Goal: Information Seeking & Learning: Learn about a topic

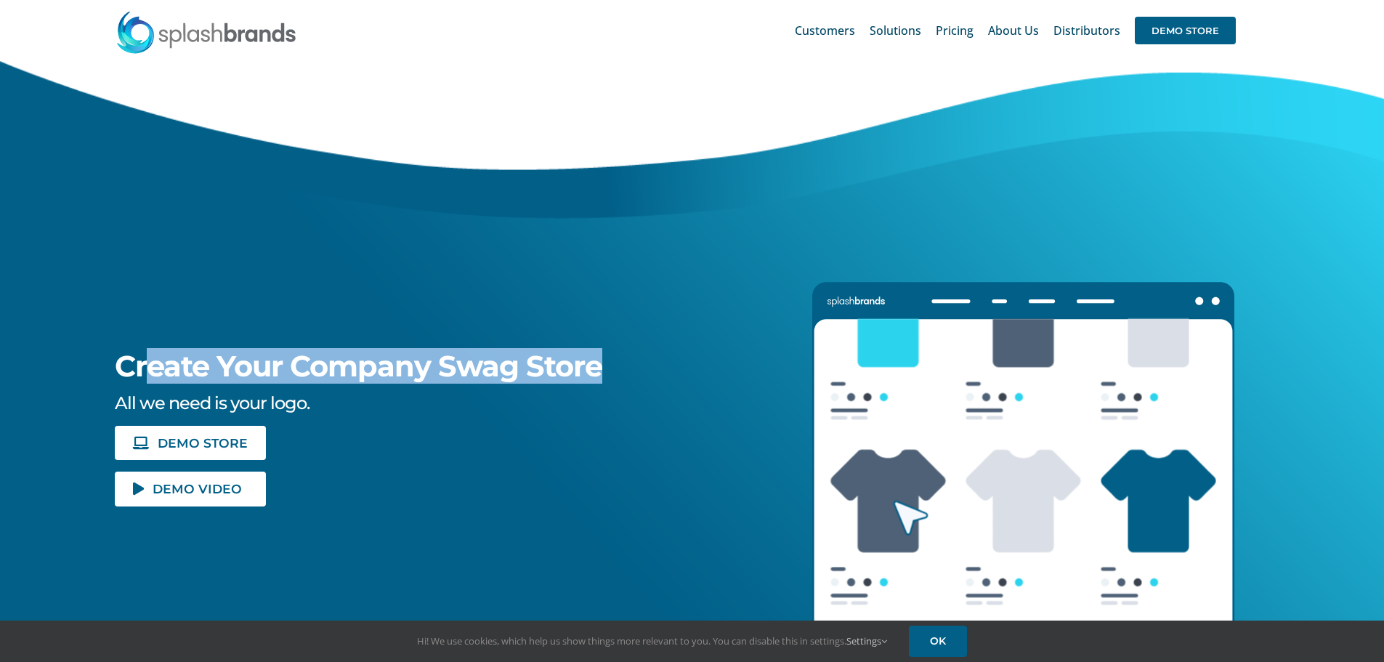
drag, startPoint x: 148, startPoint y: 365, endPoint x: 618, endPoint y: 381, distance: 470.1
click at [618, 381] on div "Create Your Company Swag Store All we need is your logo. DEMO STORE DEMO VIDEO" at bounding box center [368, 283] width 792 height 445
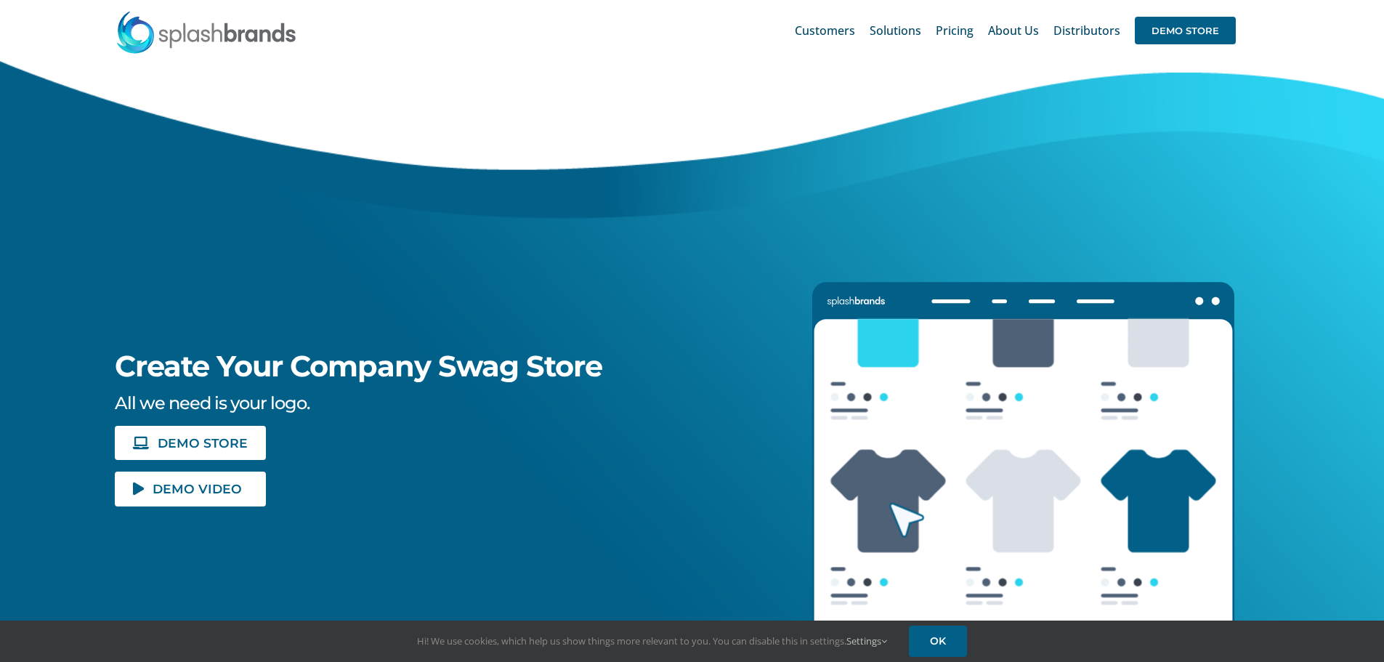
click at [615, 390] on div "Create Your Company Swag Store All we need is your logo. DEMO STORE DEMO VIDEO" at bounding box center [368, 283] width 792 height 445
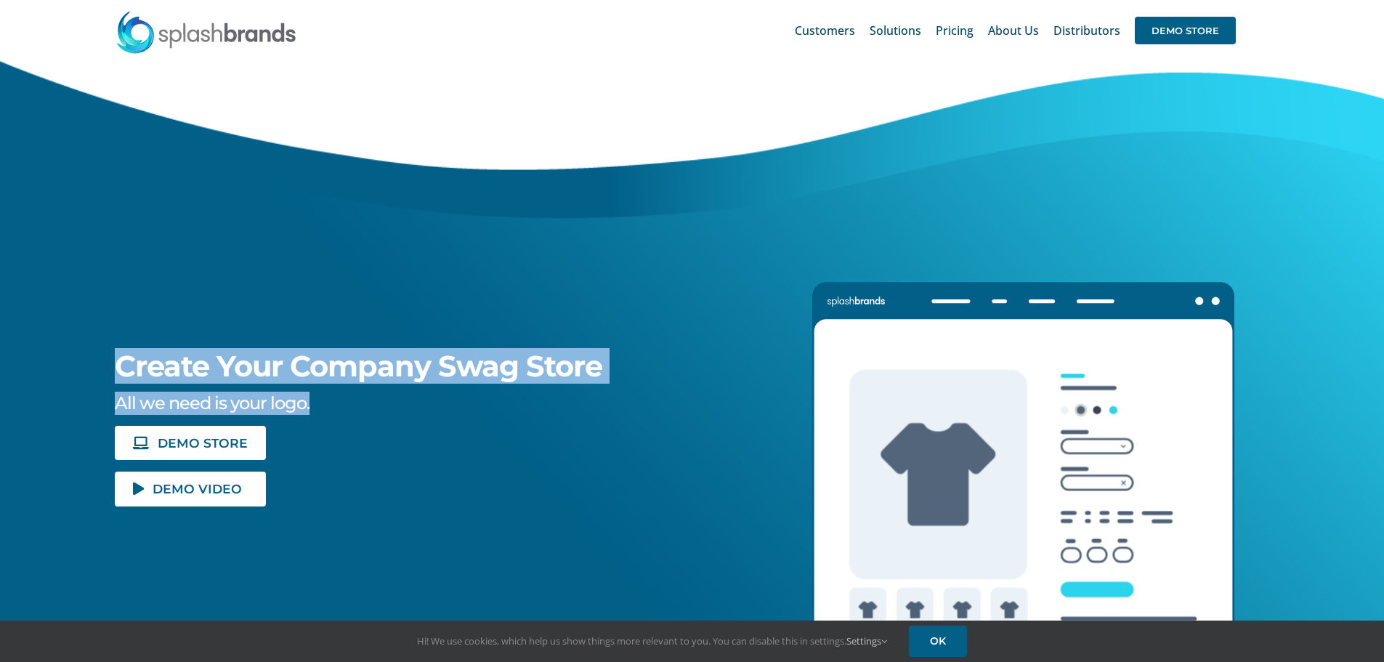
drag, startPoint x: 344, startPoint y: 405, endPoint x: 55, endPoint y: 354, distance: 293.6
click at [55, 354] on div "Create Your Company Swag Store All we need is your logo. DEMO STORE DEMO VIDEO" at bounding box center [368, 283] width 792 height 445
click at [322, 395] on h5 "All we need is your logo." at bounding box center [439, 402] width 649 height 23
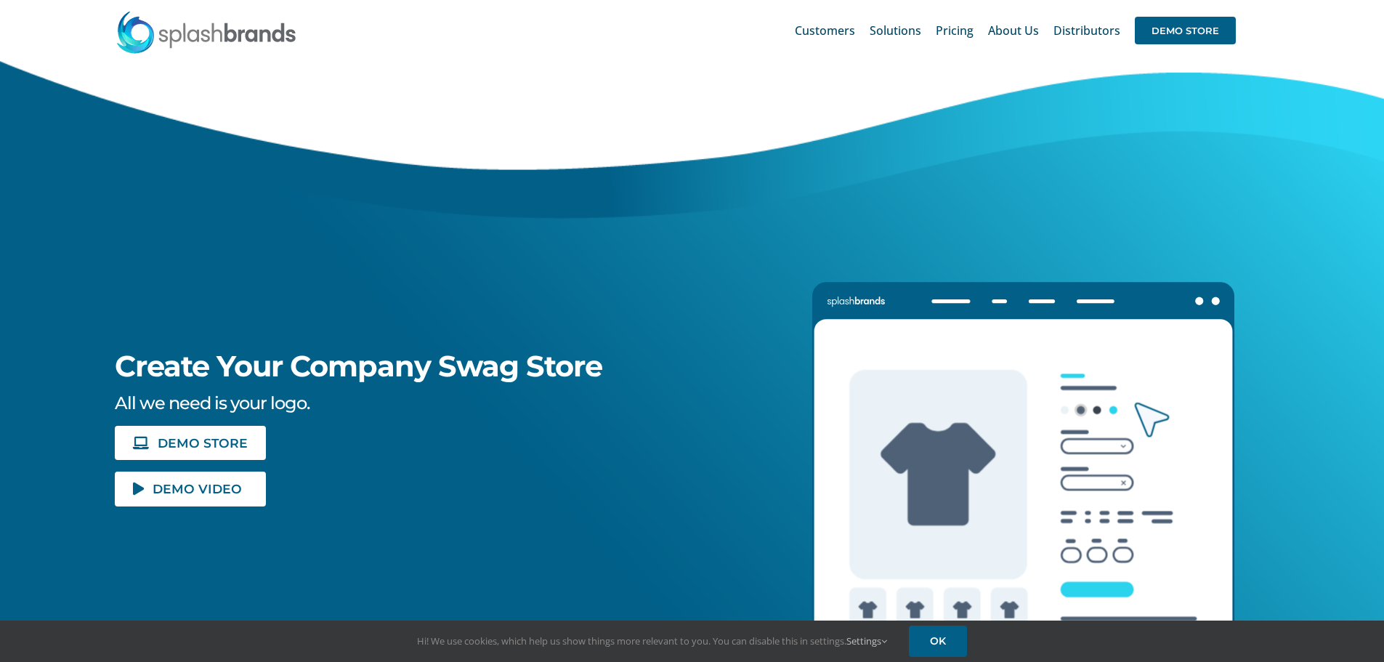
click at [317, 404] on h5 "All we need is your logo." at bounding box center [439, 402] width 649 height 23
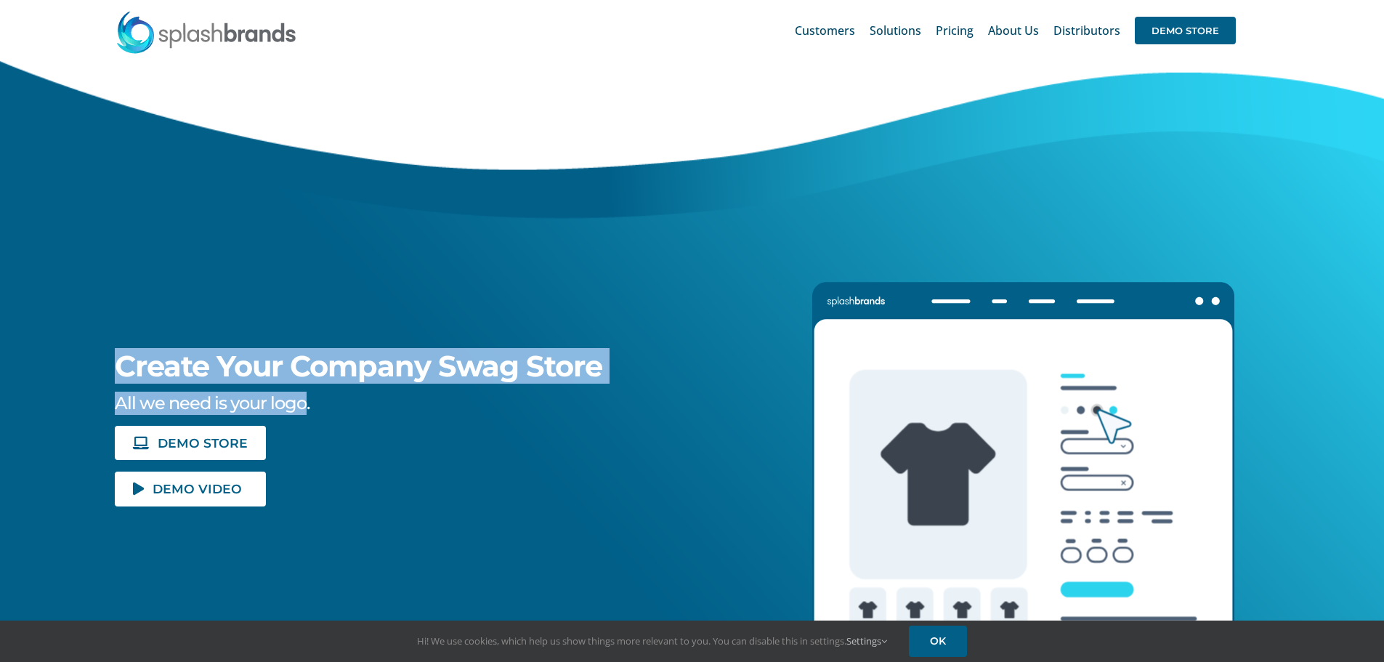
drag, startPoint x: 302, startPoint y: 406, endPoint x: 114, endPoint y: 364, distance: 192.8
click at [114, 364] on div "Create Your Company Swag Store All we need is your logo. DEMO STORE DEMO VIDEO" at bounding box center [368, 283] width 792 height 445
click at [170, 375] on span "Create Your Company Swag Store" at bounding box center [358, 366] width 487 height 36
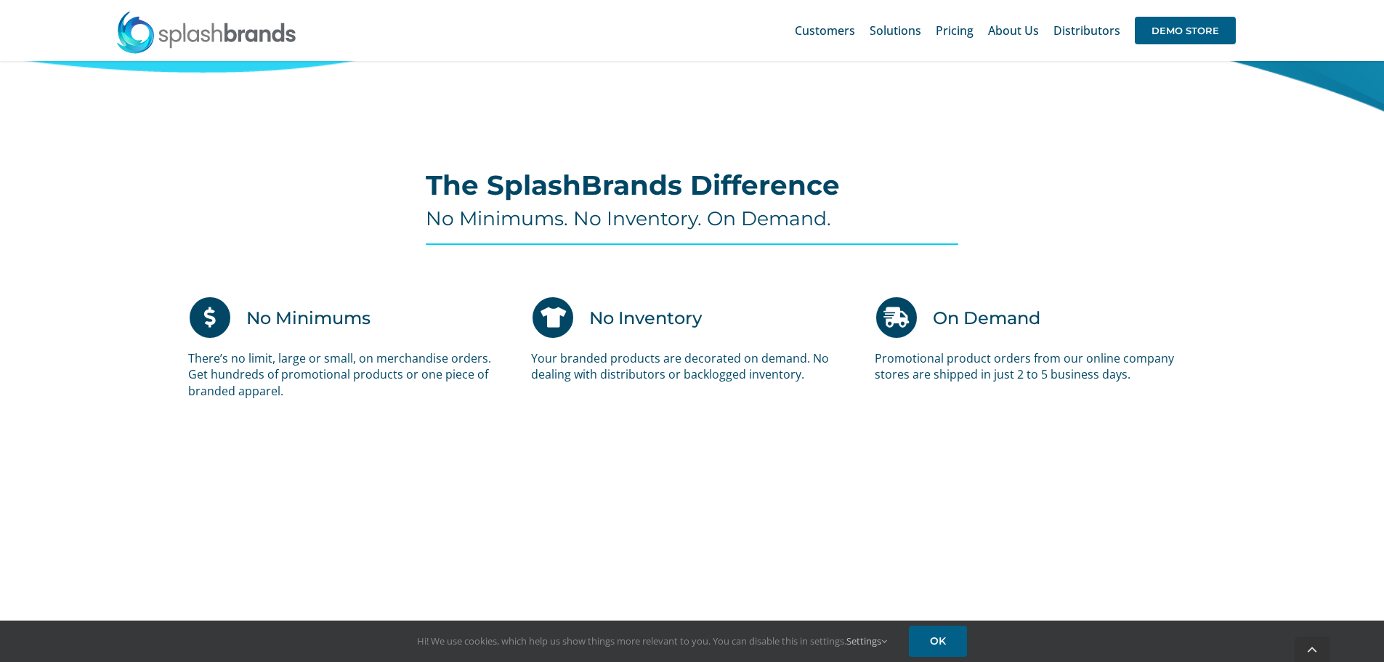
scroll to position [799, 0]
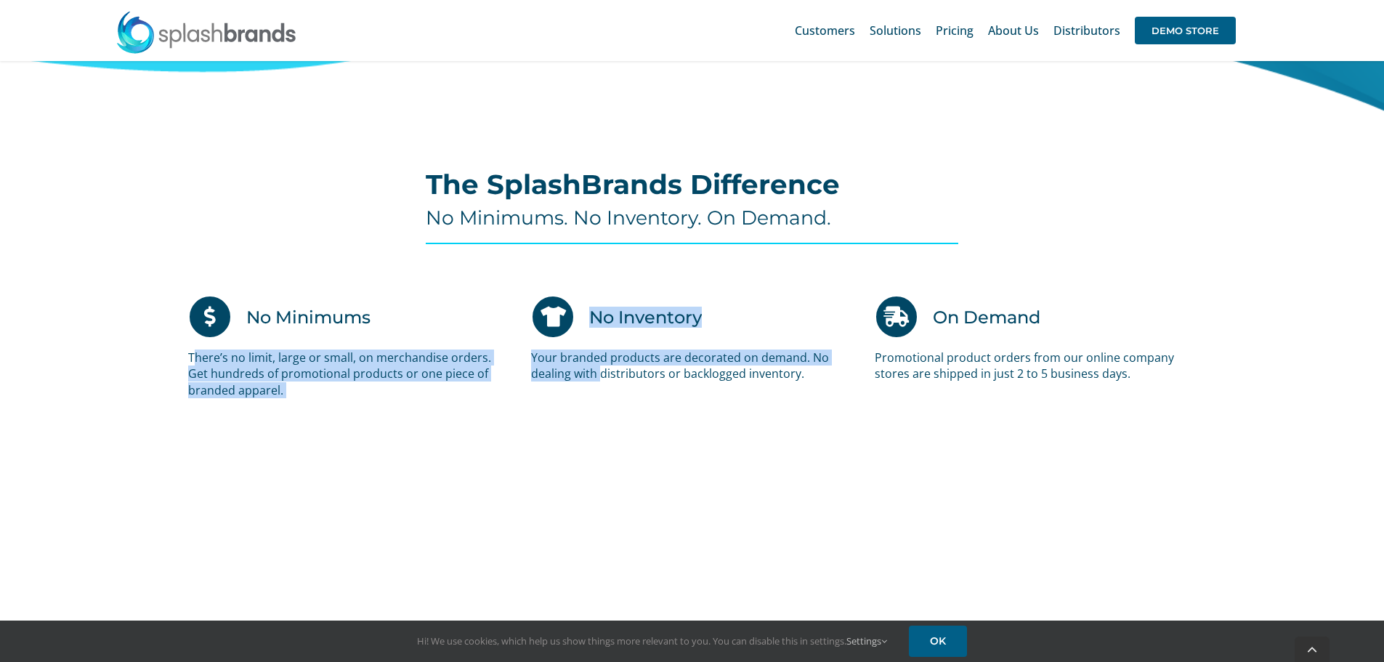
drag, startPoint x: 193, startPoint y: 356, endPoint x: 601, endPoint y: 365, distance: 407.5
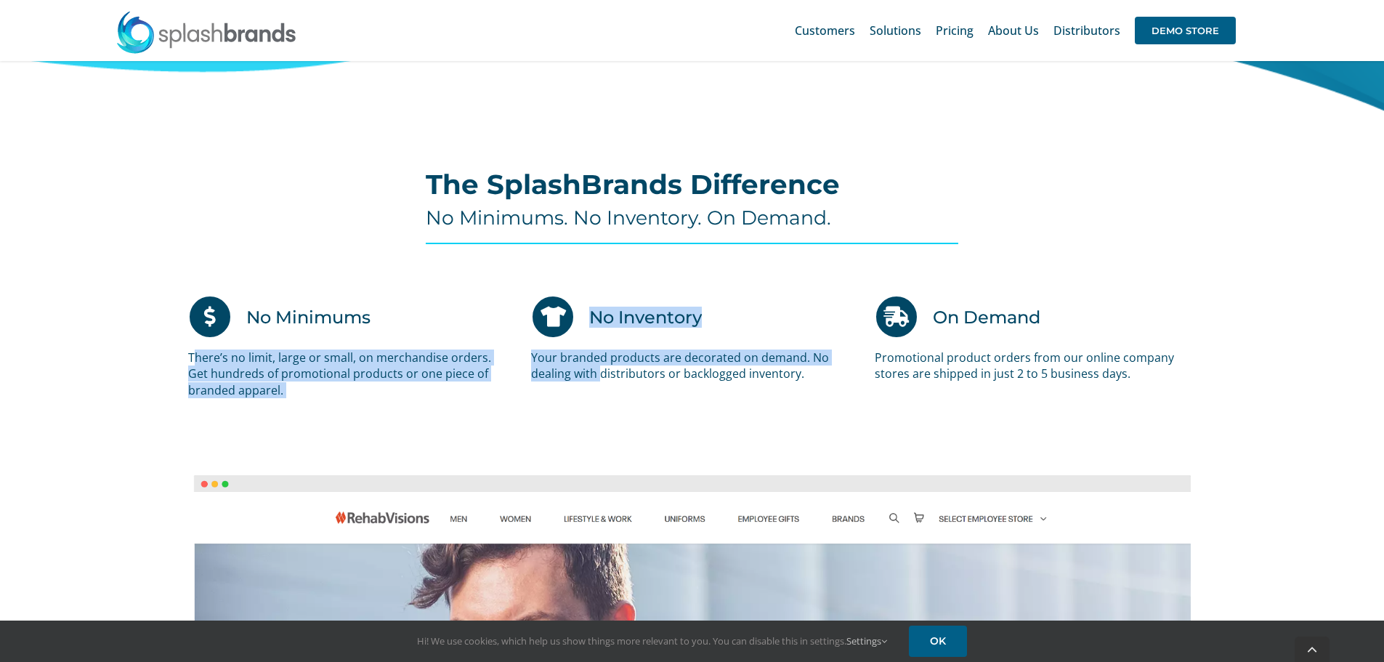
click at [601, 365] on div "No Minimums There’s no limit, large or small, on merchandise orders. Get hundre…" at bounding box center [691, 361] width 1029 height 132
click at [601, 365] on p "Your branded products are decorated on demand. No dealing with distributors or …" at bounding box center [691, 365] width 321 height 33
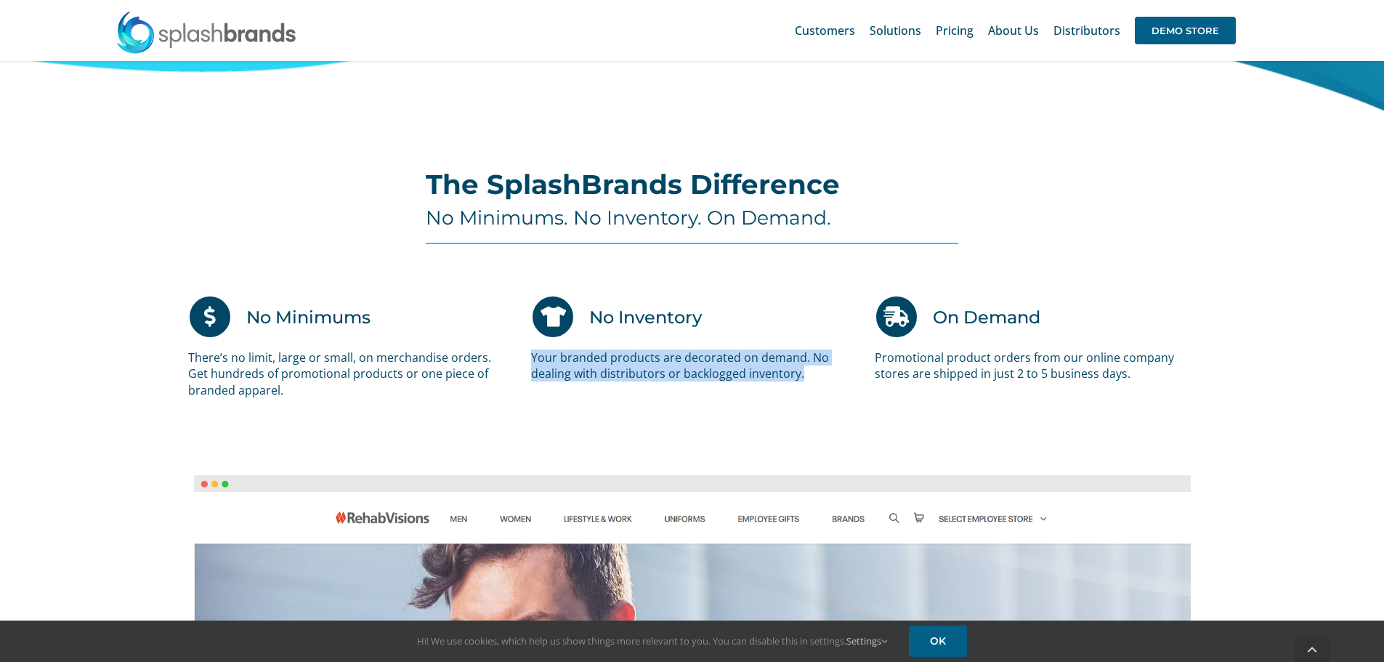
drag, startPoint x: 524, startPoint y: 357, endPoint x: 850, endPoint y: 375, distance: 326.6
click at [839, 375] on div "No Inventory Your branded products are decorated on demand. No dealing with dis…" at bounding box center [691, 346] width 343 height 102
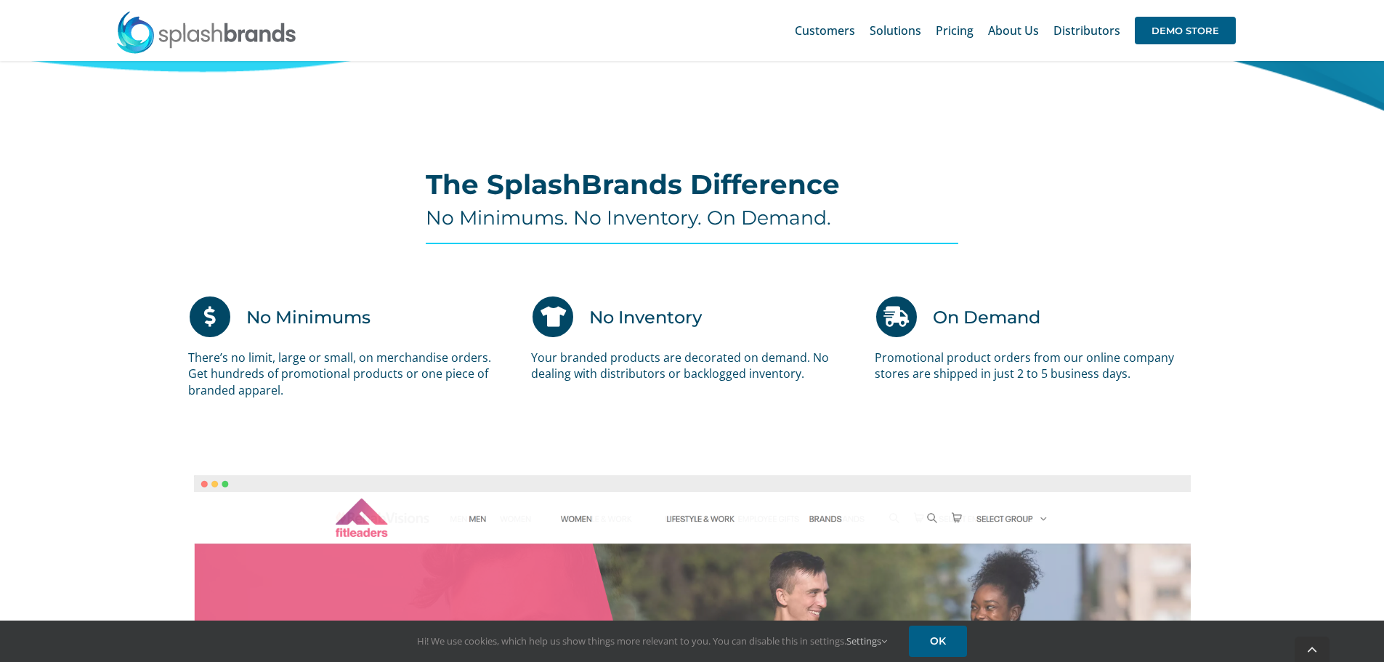
click at [1013, 394] on div "On Demand Promotional product orders from our online company stores are shipped…" at bounding box center [1035, 346] width 343 height 102
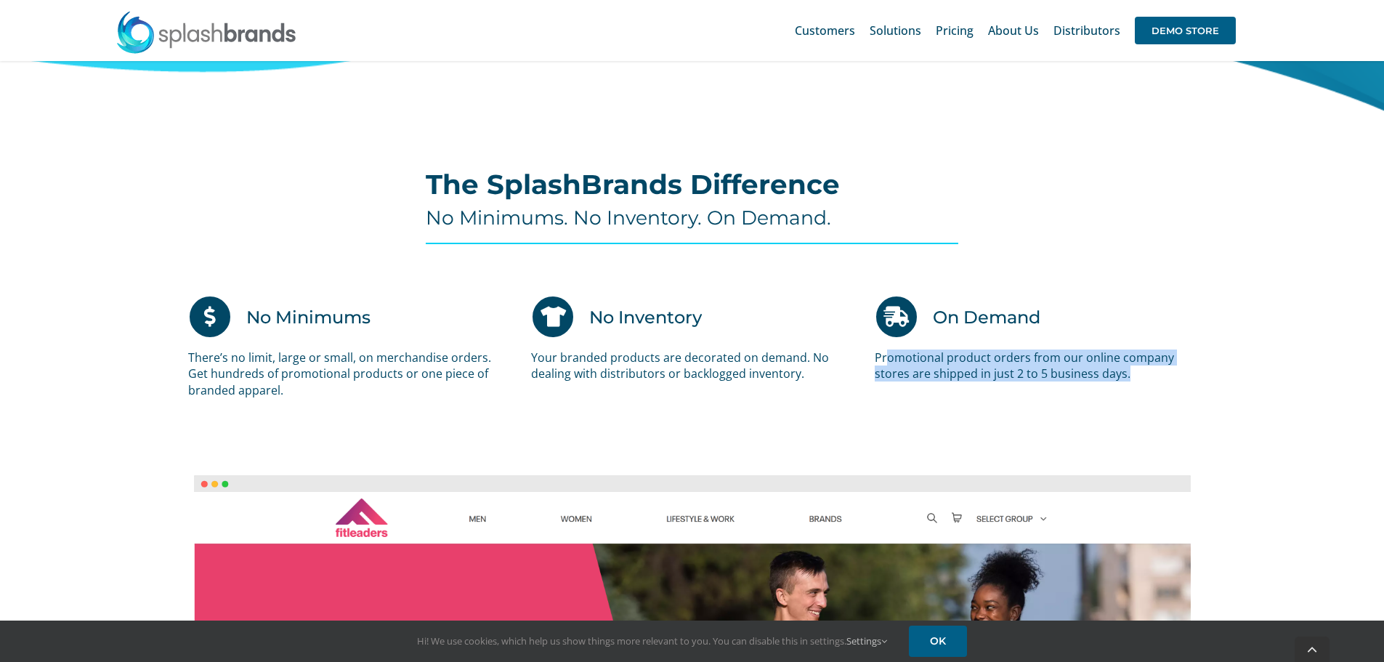
drag, startPoint x: 885, startPoint y: 358, endPoint x: 1154, endPoint y: 391, distance: 271.4
click at [1154, 391] on div "On Demand Promotional product orders from our online company stores are shipped…" at bounding box center [1035, 346] width 343 height 102
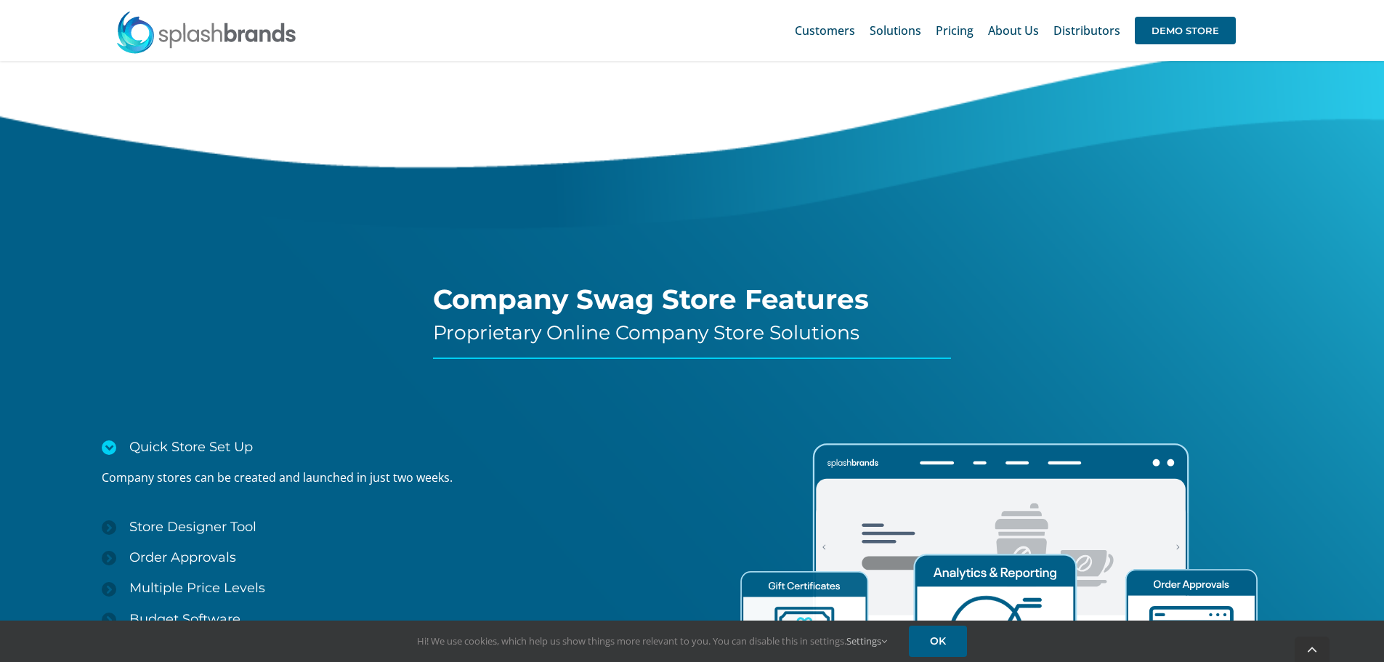
scroll to position [1888, 0]
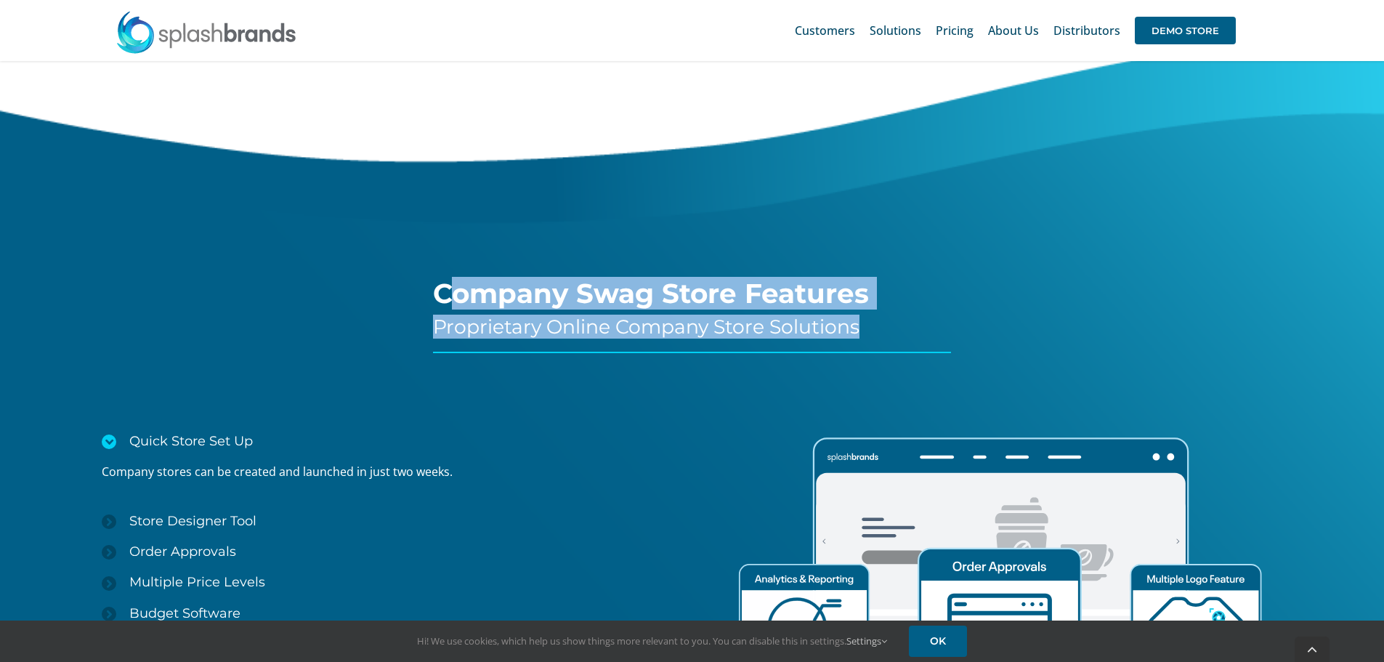
drag, startPoint x: 450, startPoint y: 298, endPoint x: 888, endPoint y: 320, distance: 438.4
click at [888, 320] on div "Company Swag Store Features Proprietary Online Company Store Solutions" at bounding box center [692, 316] width 518 height 582
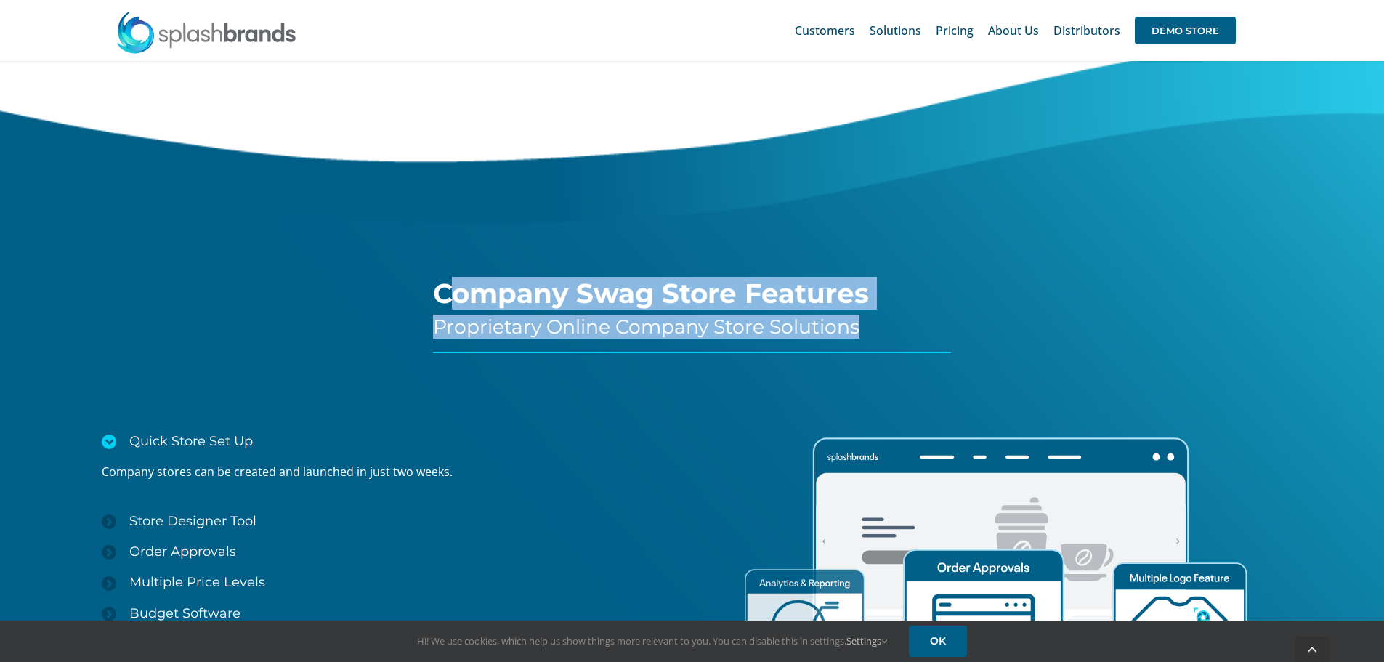
click at [888, 320] on h4 "Proprietary Online Company Store Solutions" at bounding box center [692, 326] width 518 height 23
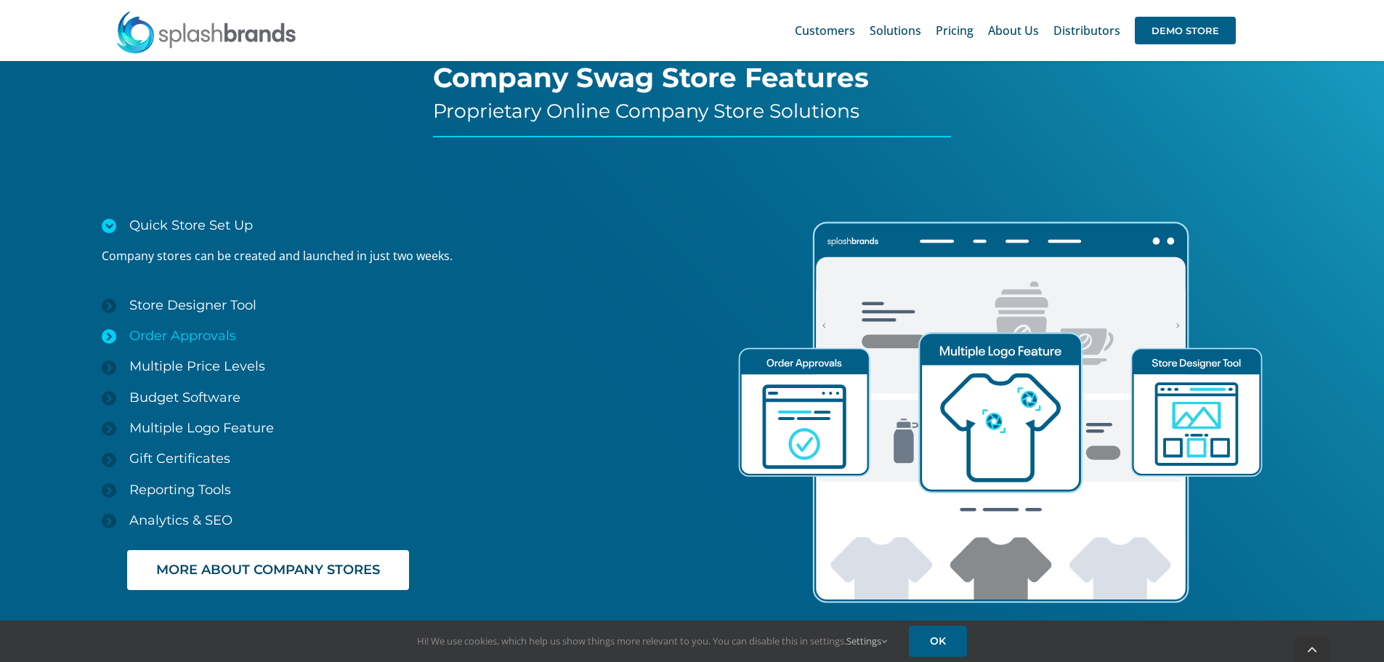
scroll to position [2106, 0]
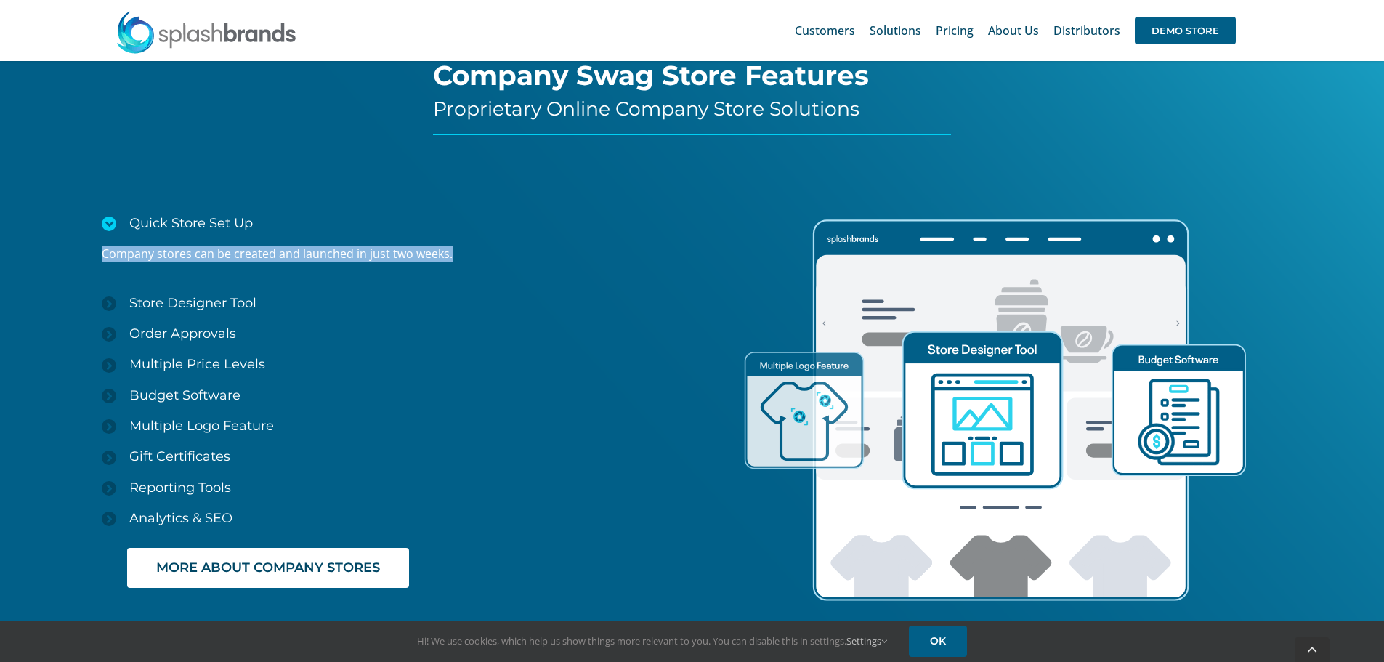
drag, startPoint x: 81, startPoint y: 254, endPoint x: 531, endPoint y: 258, distance: 449.6
click at [531, 258] on div "Quick Store Set Up Company stores can be created and launched in just two weeks…" at bounding box center [332, 552] width 720 height 689
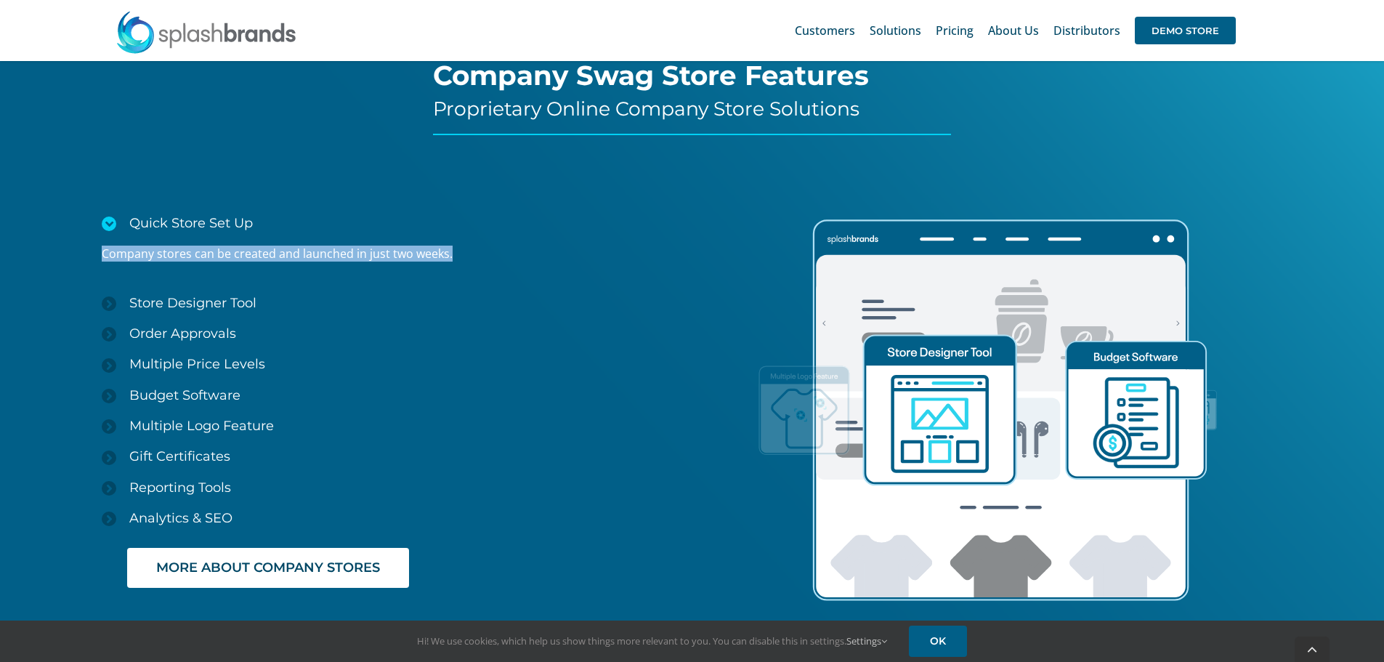
click at [531, 258] on p "Company stores can be created and launched in just two weeks." at bounding box center [397, 253] width 590 height 16
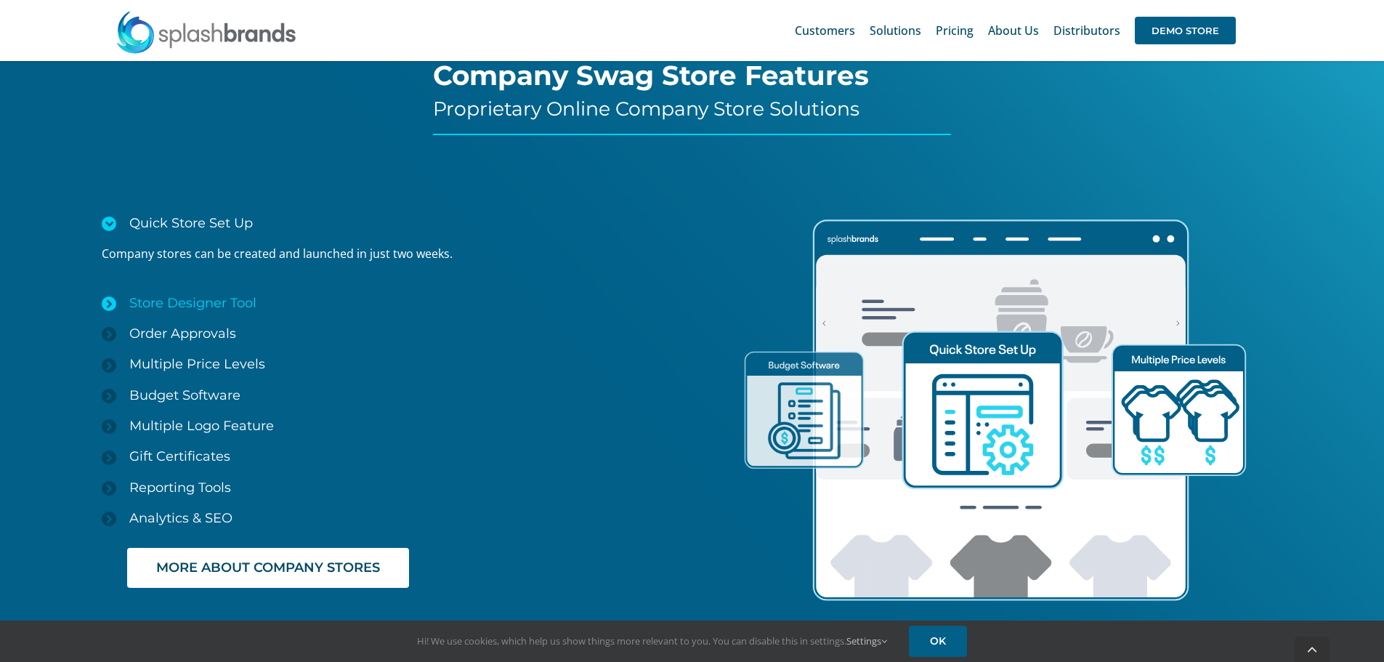
click at [109, 299] on icon at bounding box center [109, 303] width 15 height 15
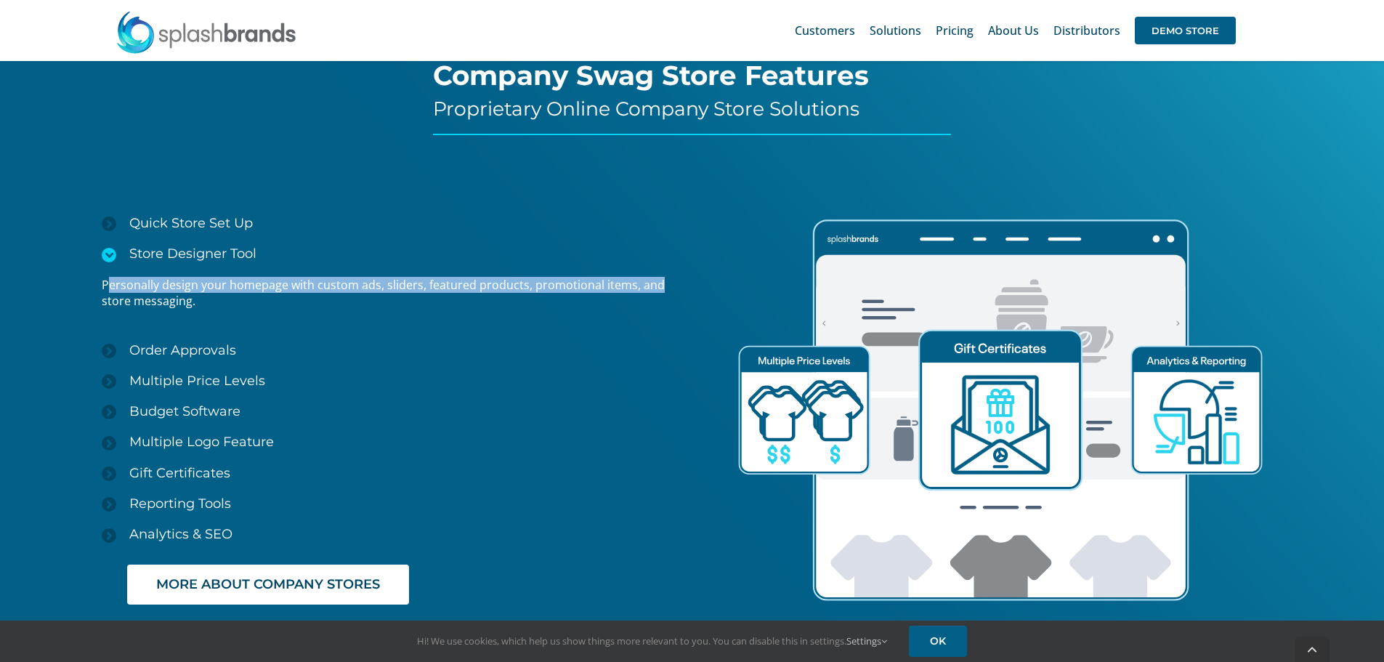
drag, startPoint x: 107, startPoint y: 288, endPoint x: 654, endPoint y: 292, distance: 546.2
click at [654, 292] on p "Personally design your homepage with custom ads, sliders, featured products, pr…" at bounding box center [397, 293] width 590 height 33
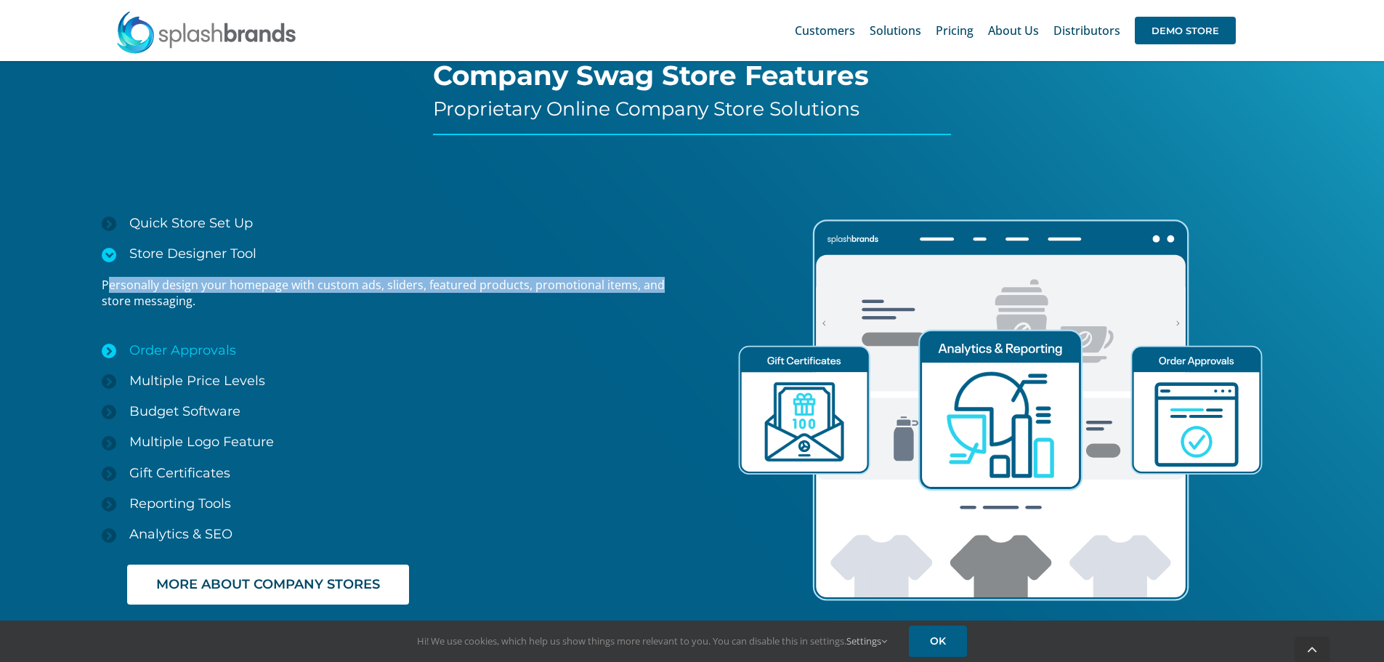
click at [113, 353] on icon at bounding box center [109, 351] width 15 height 15
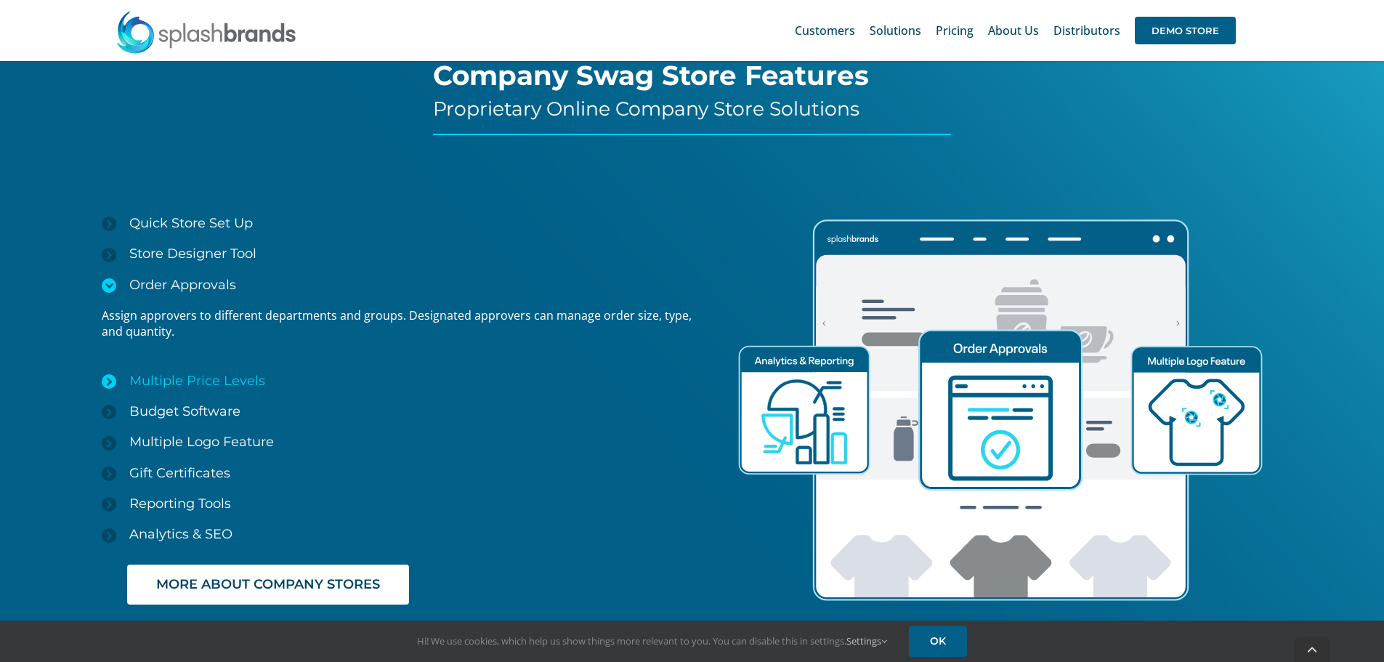
click at [109, 377] on icon at bounding box center [109, 381] width 15 height 15
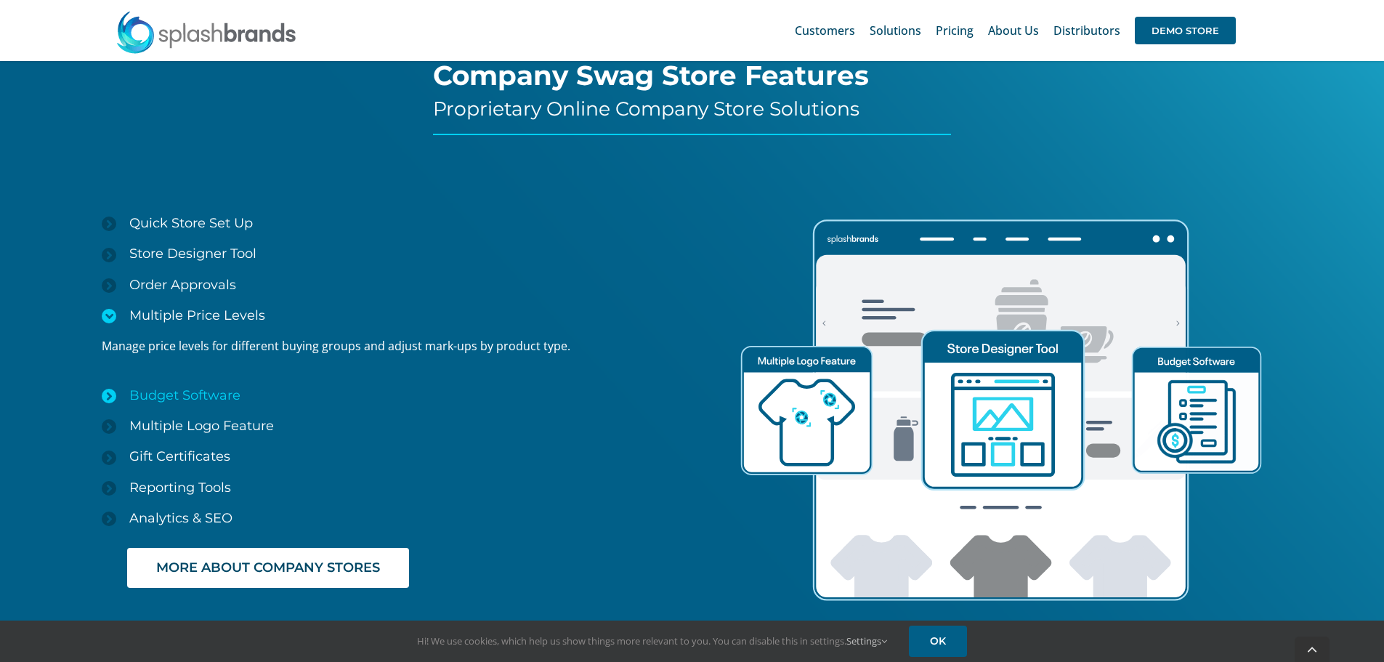
click at [109, 394] on icon at bounding box center [109, 396] width 15 height 15
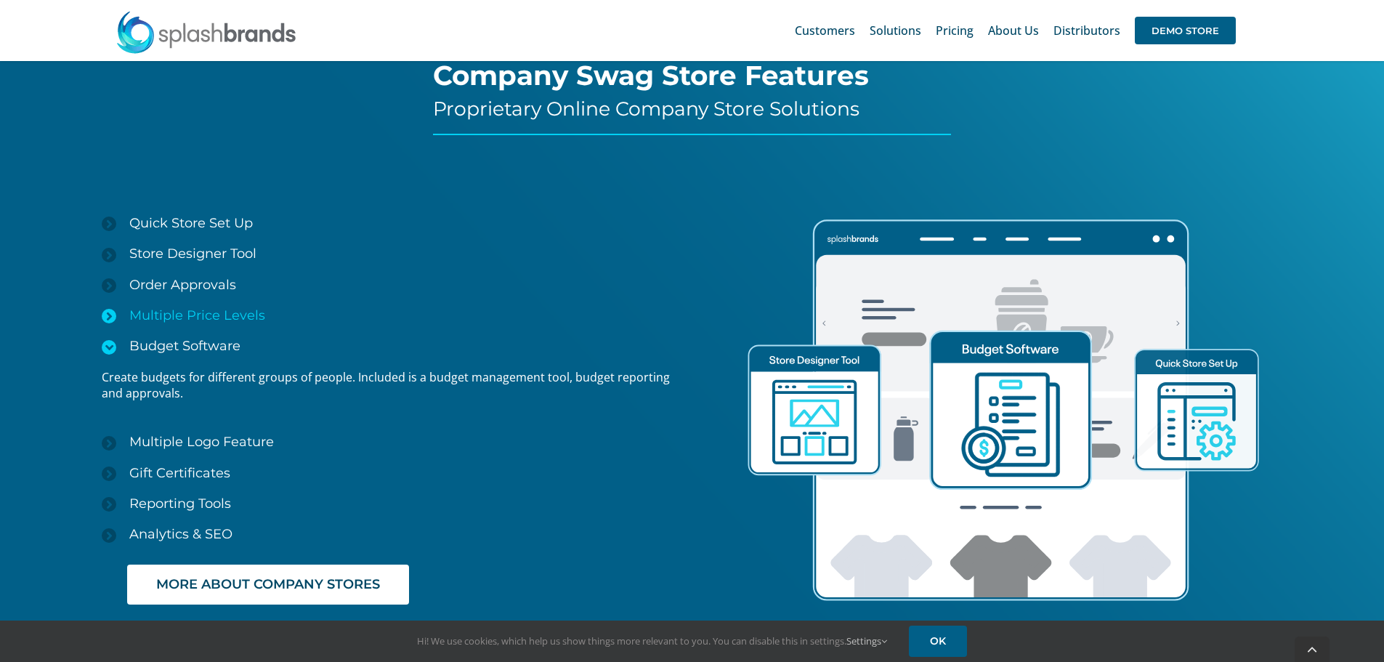
click at [105, 312] on icon at bounding box center [109, 316] width 15 height 15
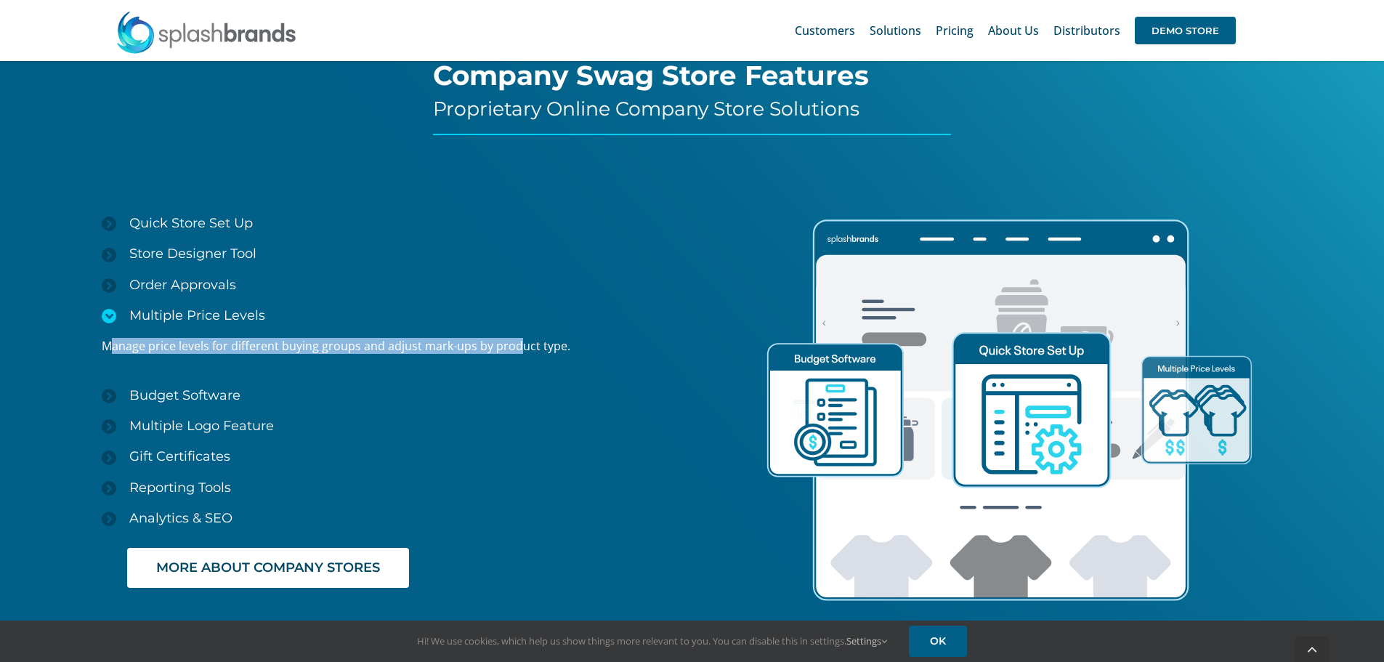
drag, startPoint x: 111, startPoint y: 352, endPoint x: 522, endPoint y: 349, distance: 411.1
click at [521, 350] on p "Manage price levels for different buying groups and adjust mark-ups by product …" at bounding box center [397, 346] width 590 height 16
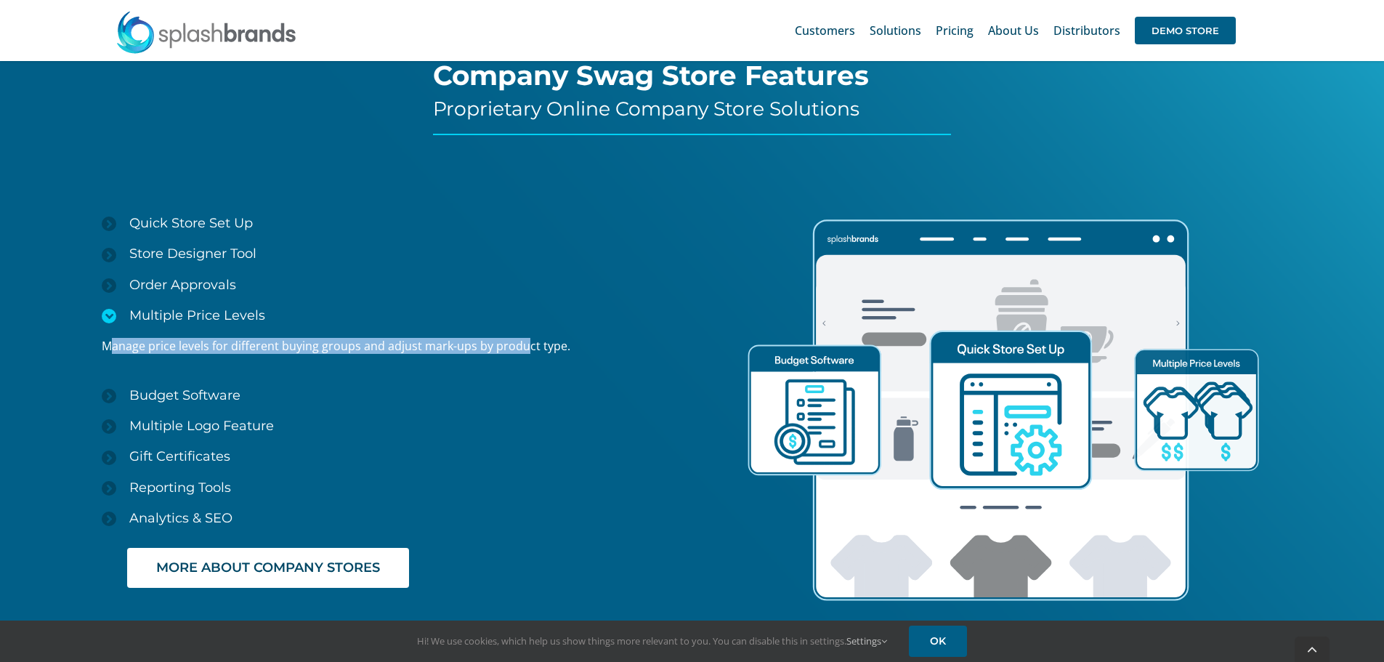
click at [522, 349] on p "Manage price levels for different buying groups and adjust mark-ups by product …" at bounding box center [397, 346] width 590 height 16
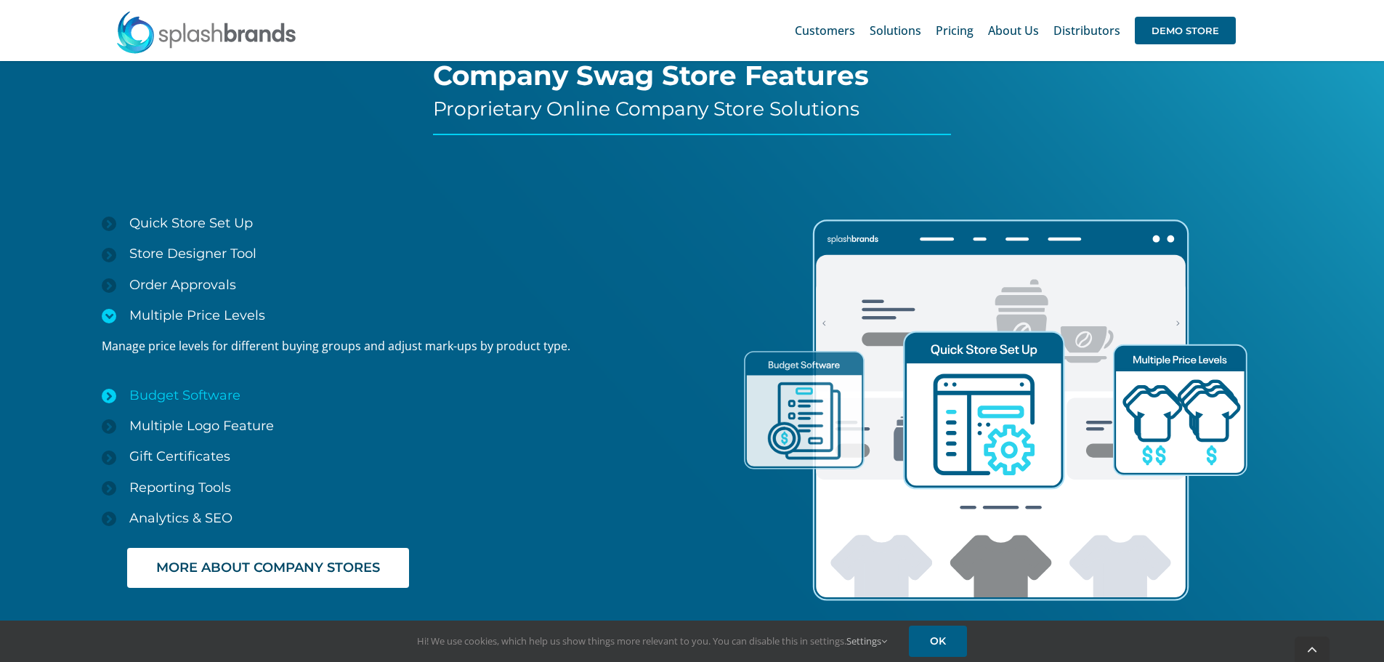
click at [110, 398] on icon at bounding box center [109, 396] width 15 height 15
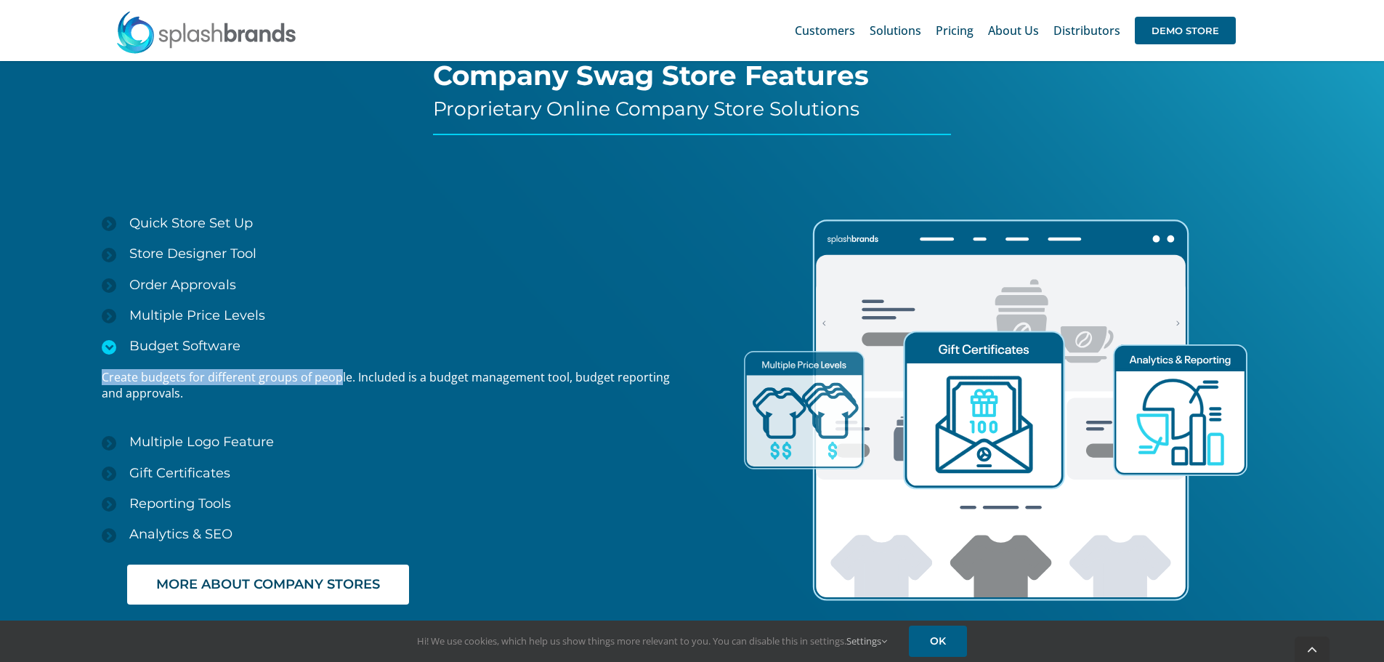
drag, startPoint x: 102, startPoint y: 383, endPoint x: 338, endPoint y: 383, distance: 236.8
click at [338, 383] on p "Create budgets for different groups of people. Included is a budget management …" at bounding box center [397, 385] width 590 height 33
